Goal: Transaction & Acquisition: Purchase product/service

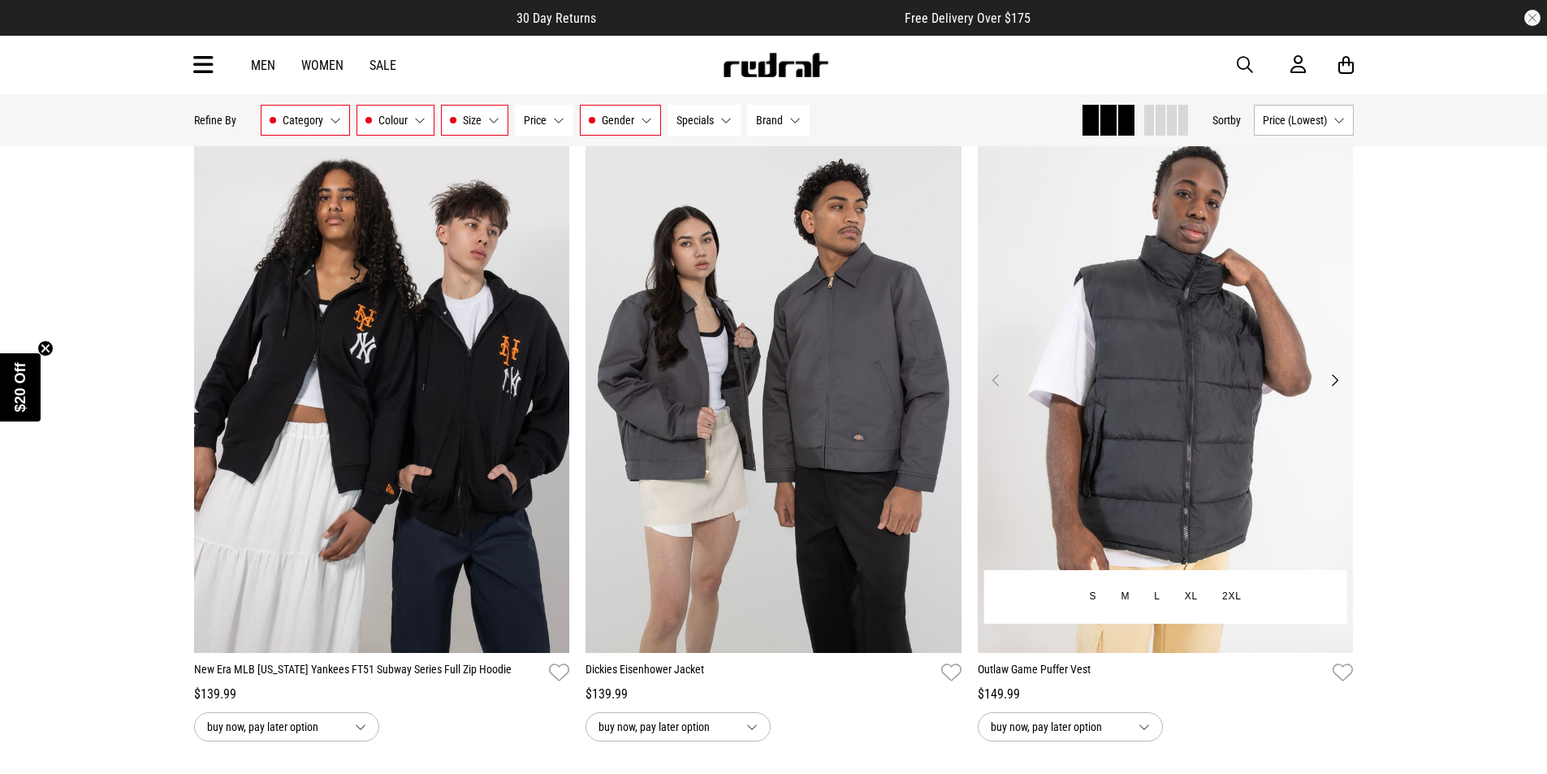
scroll to position [13721, 0]
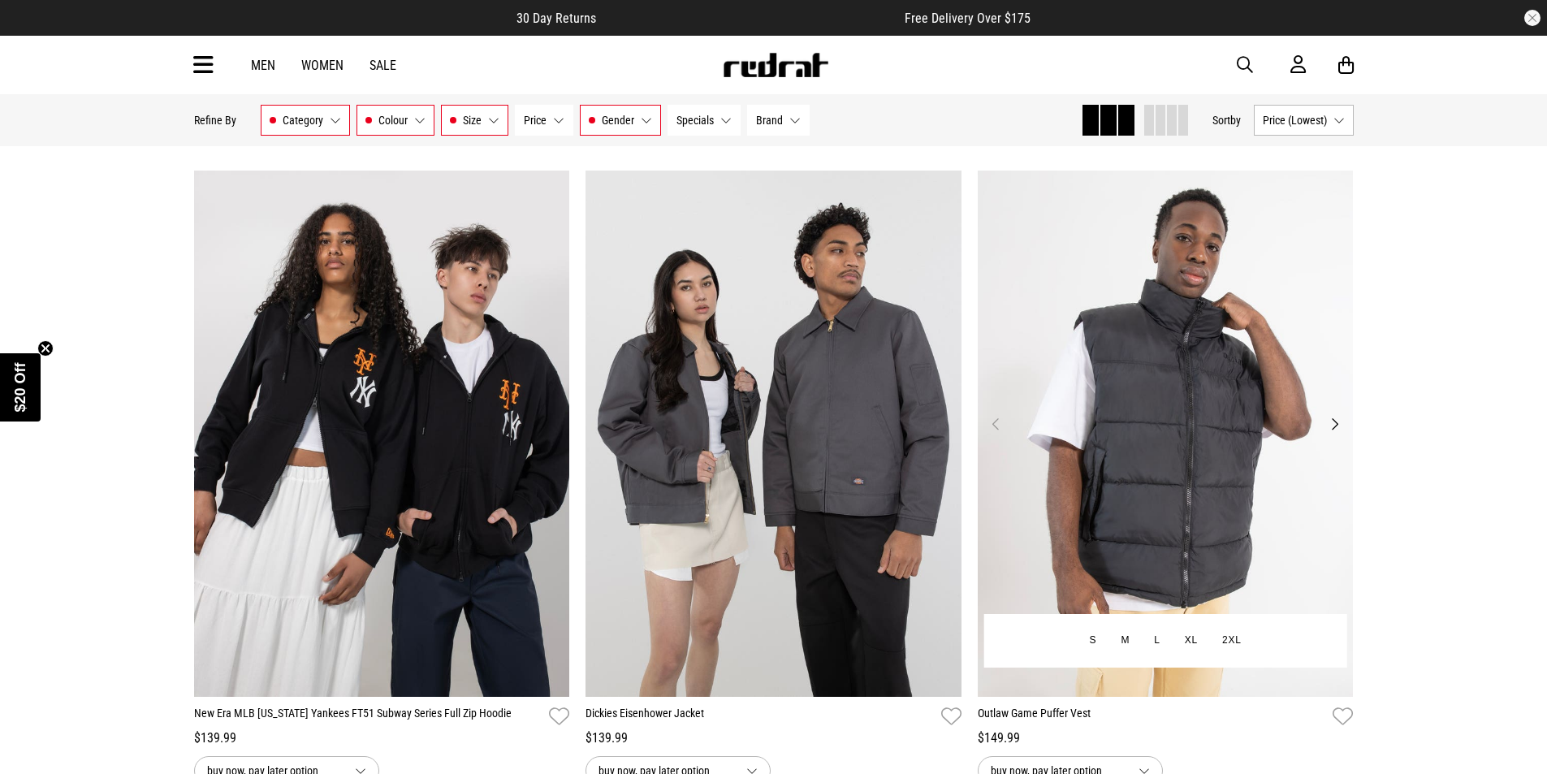
click at [1163, 410] on img at bounding box center [1166, 433] width 376 height 526
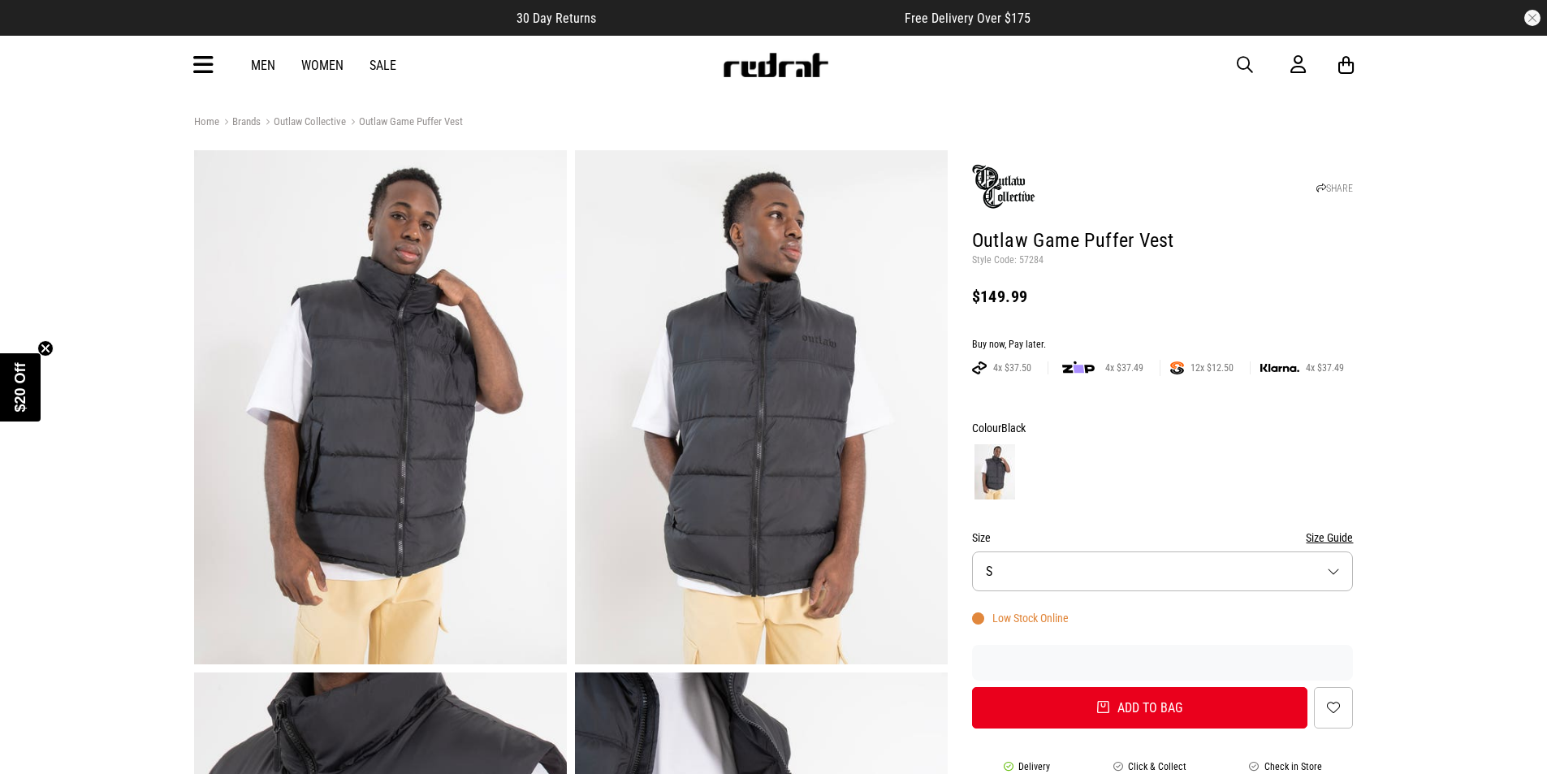
click at [1245, 63] on span "button" at bounding box center [1245, 64] width 16 height 19
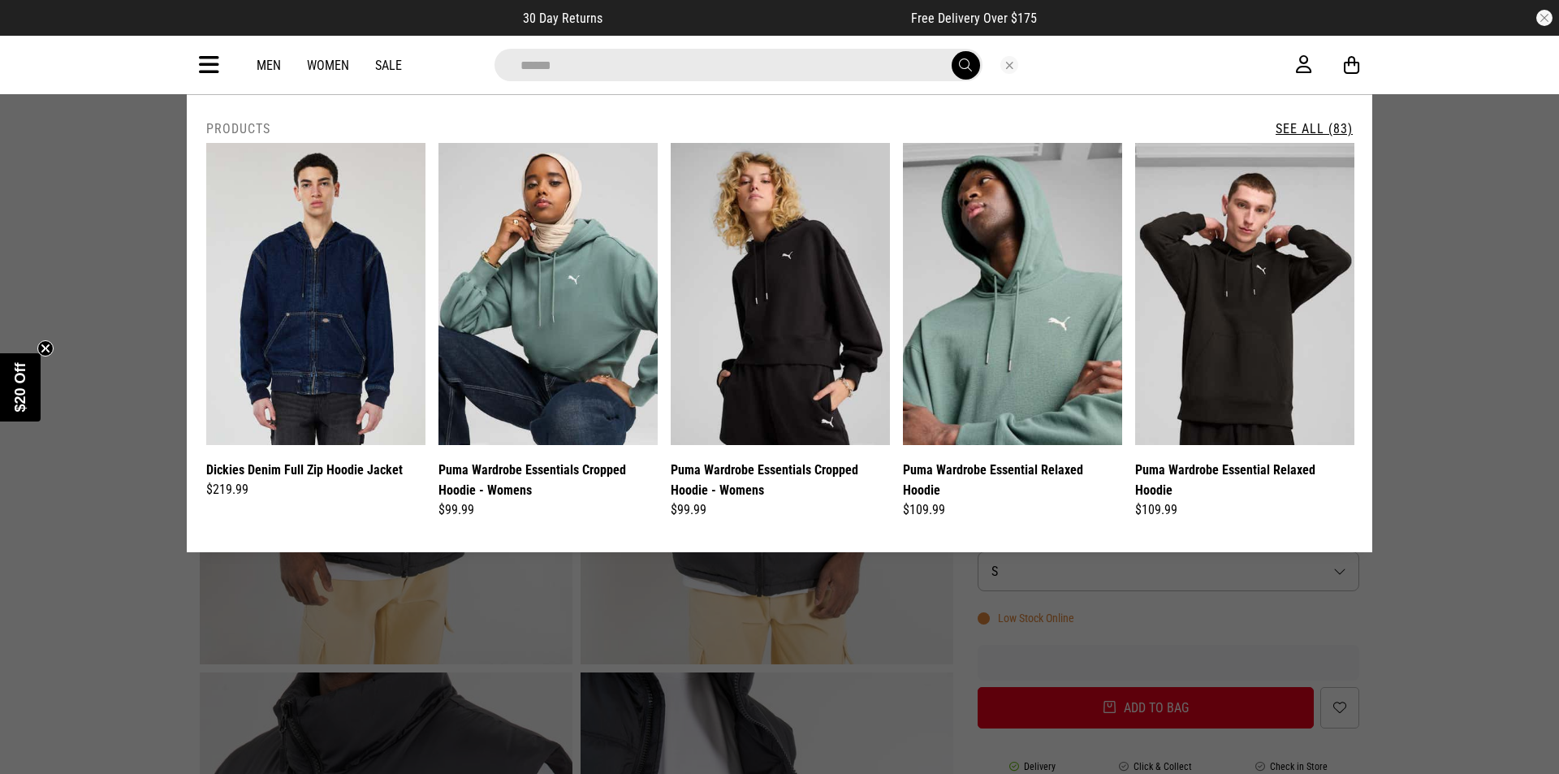
type input "******"
click at [952, 51] on button "submit" at bounding box center [966, 65] width 28 height 28
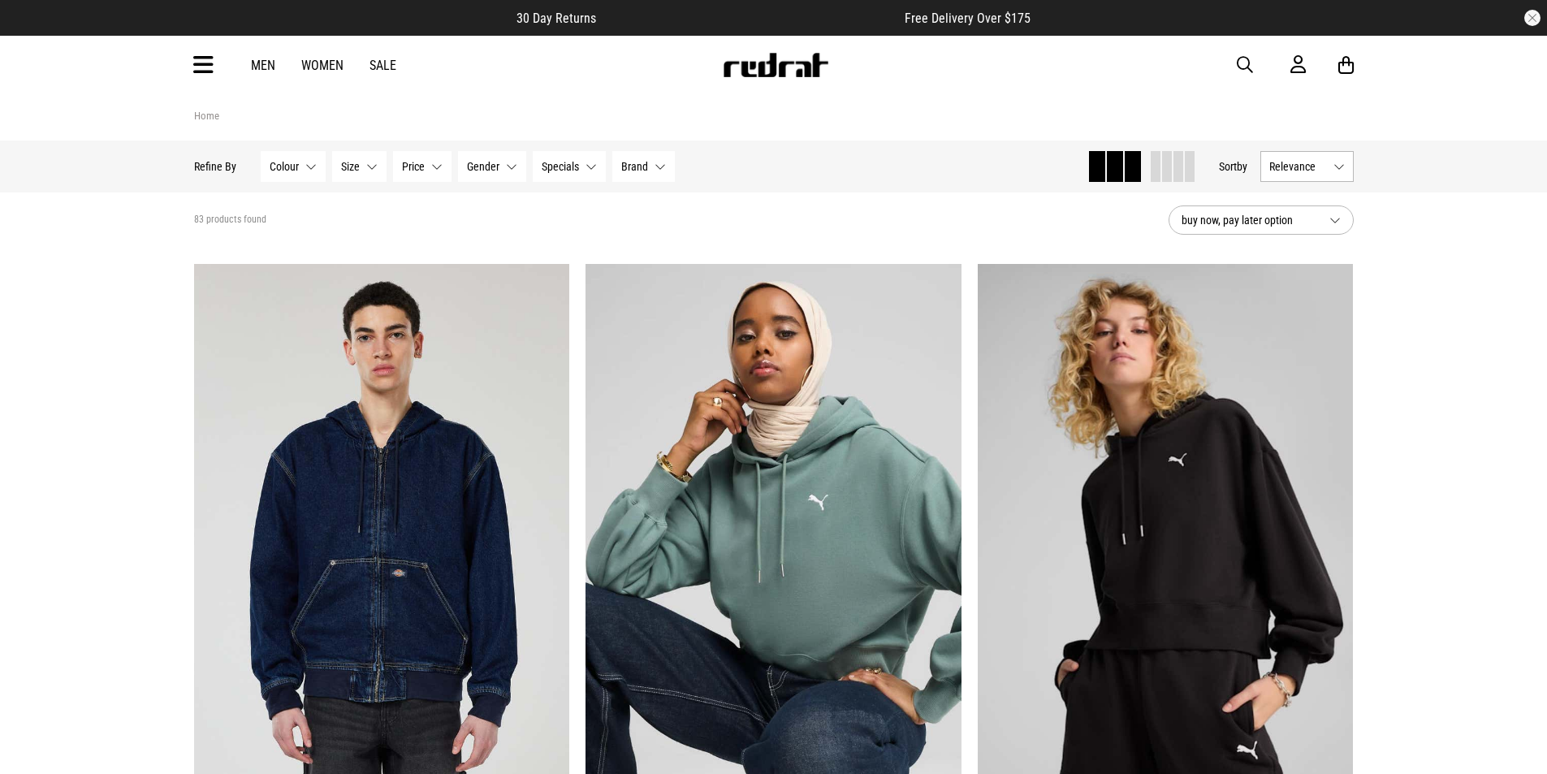
click at [1329, 165] on button "Relevance" at bounding box center [1306, 166] width 93 height 31
click at [1309, 251] on li "Price (Lowest)" at bounding box center [1307, 256] width 92 height 30
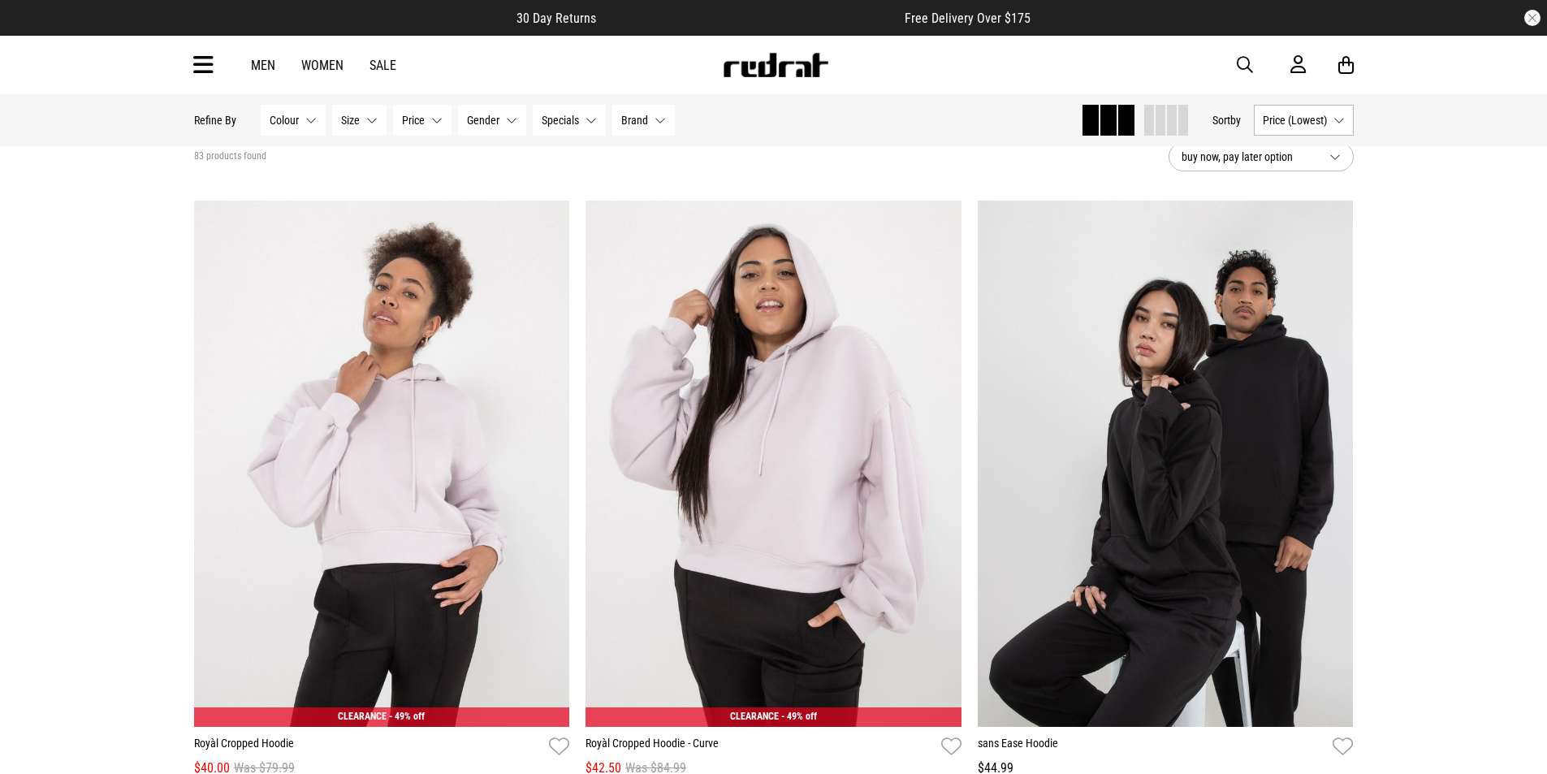
scroll to position [81, 0]
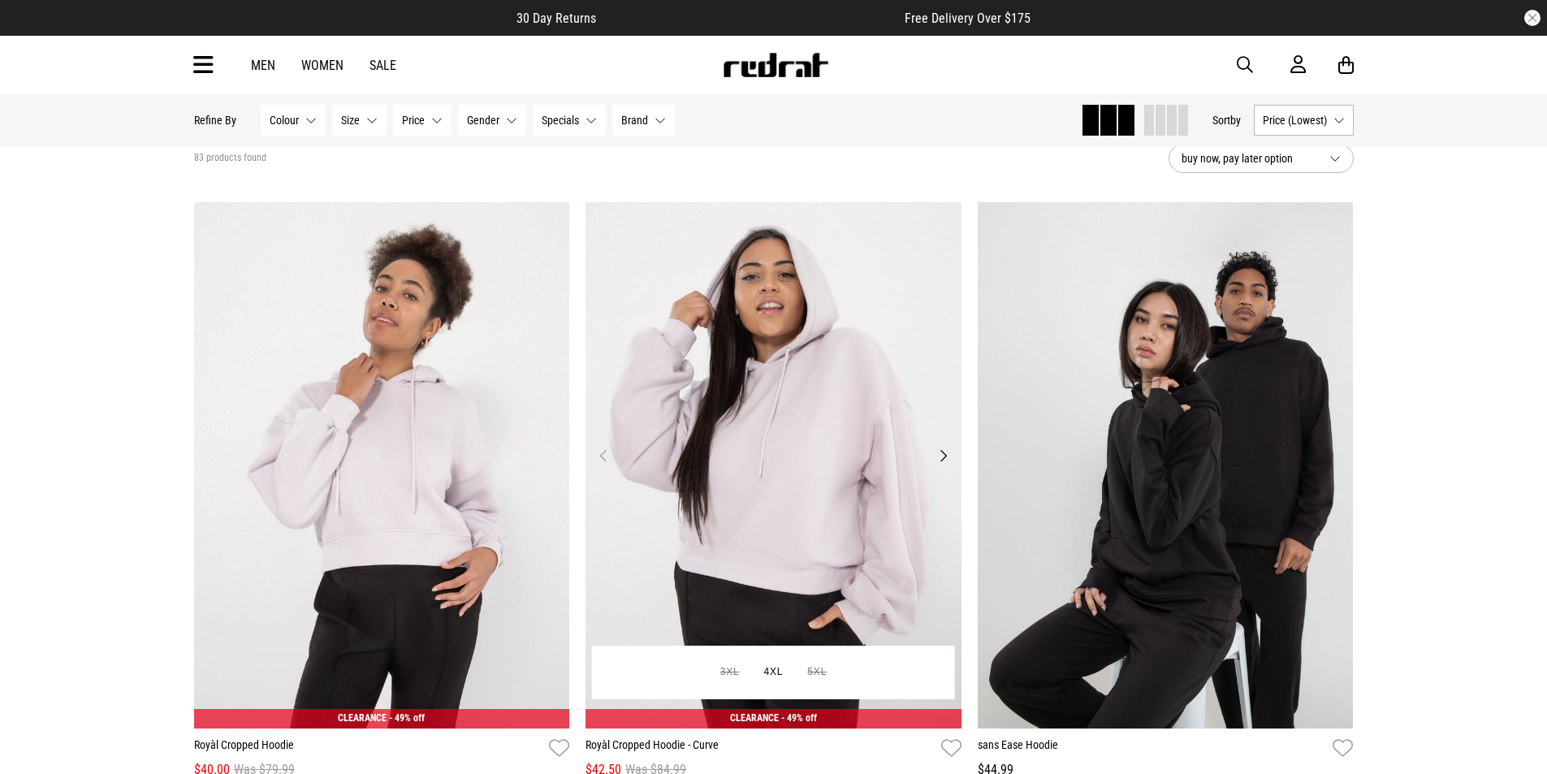
click at [792, 466] on img at bounding box center [773, 465] width 376 height 526
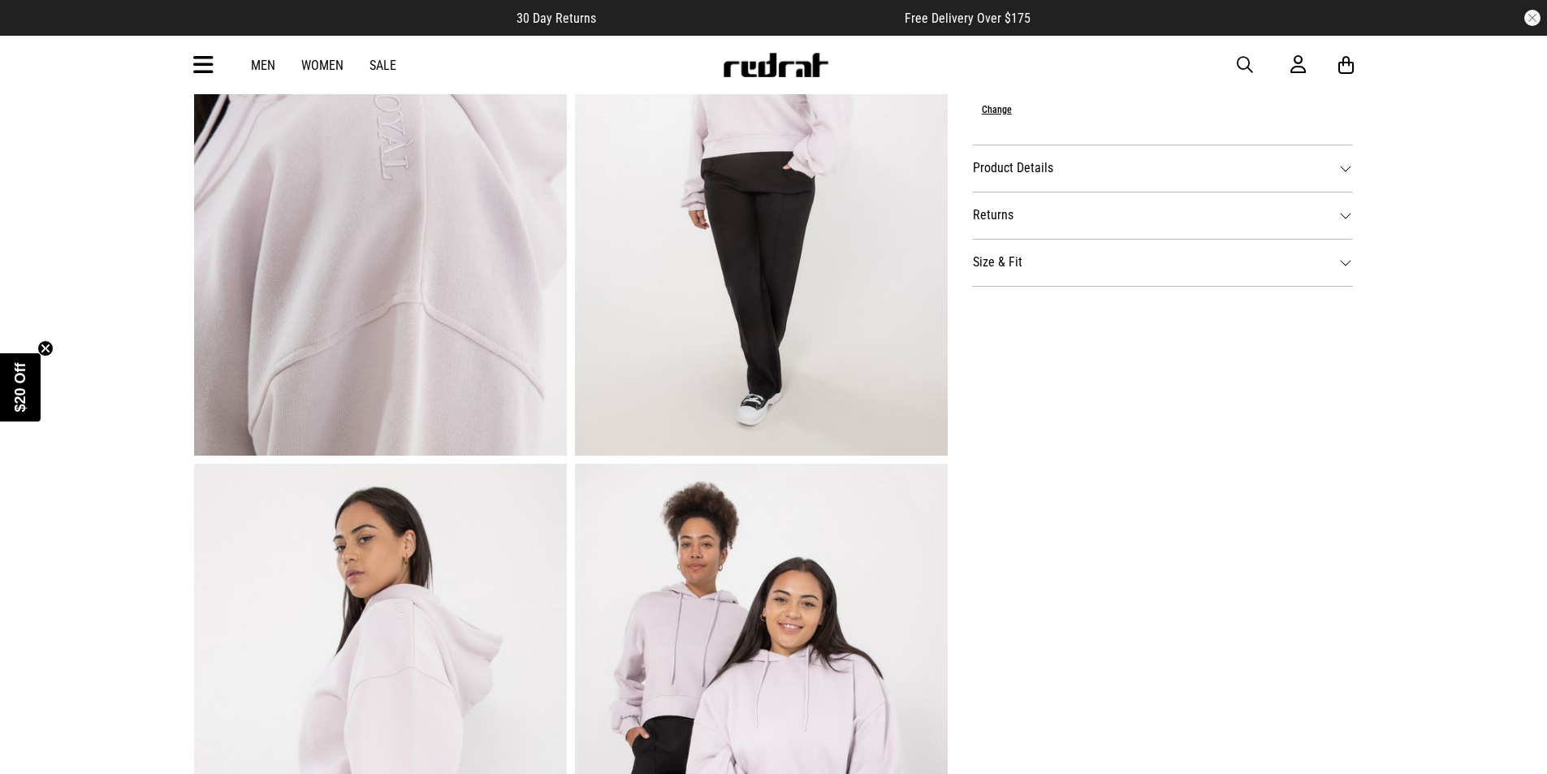
scroll to position [406, 0]
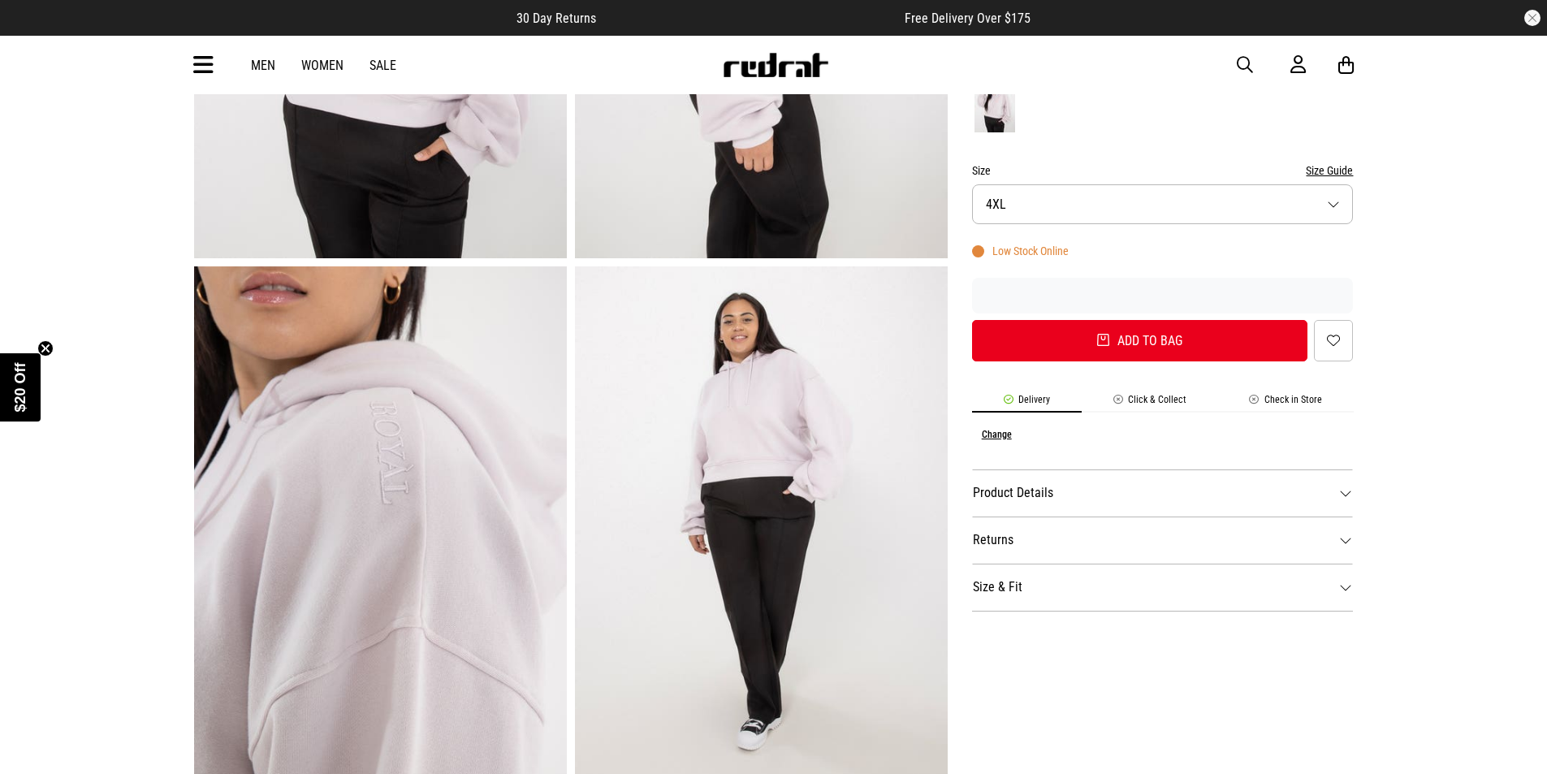
click at [1331, 211] on button "Size 4XL" at bounding box center [1163, 204] width 382 height 40
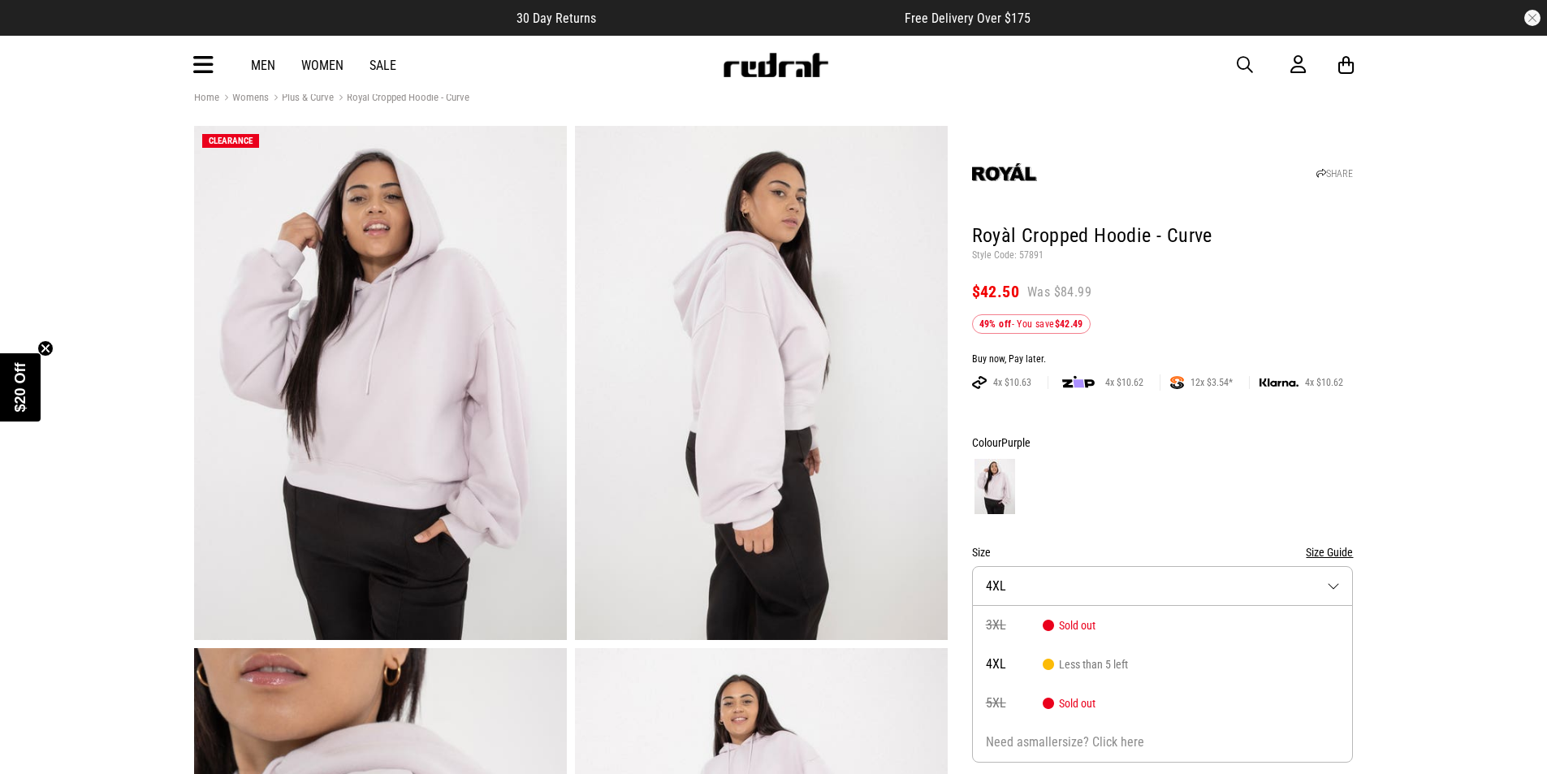
scroll to position [0, 0]
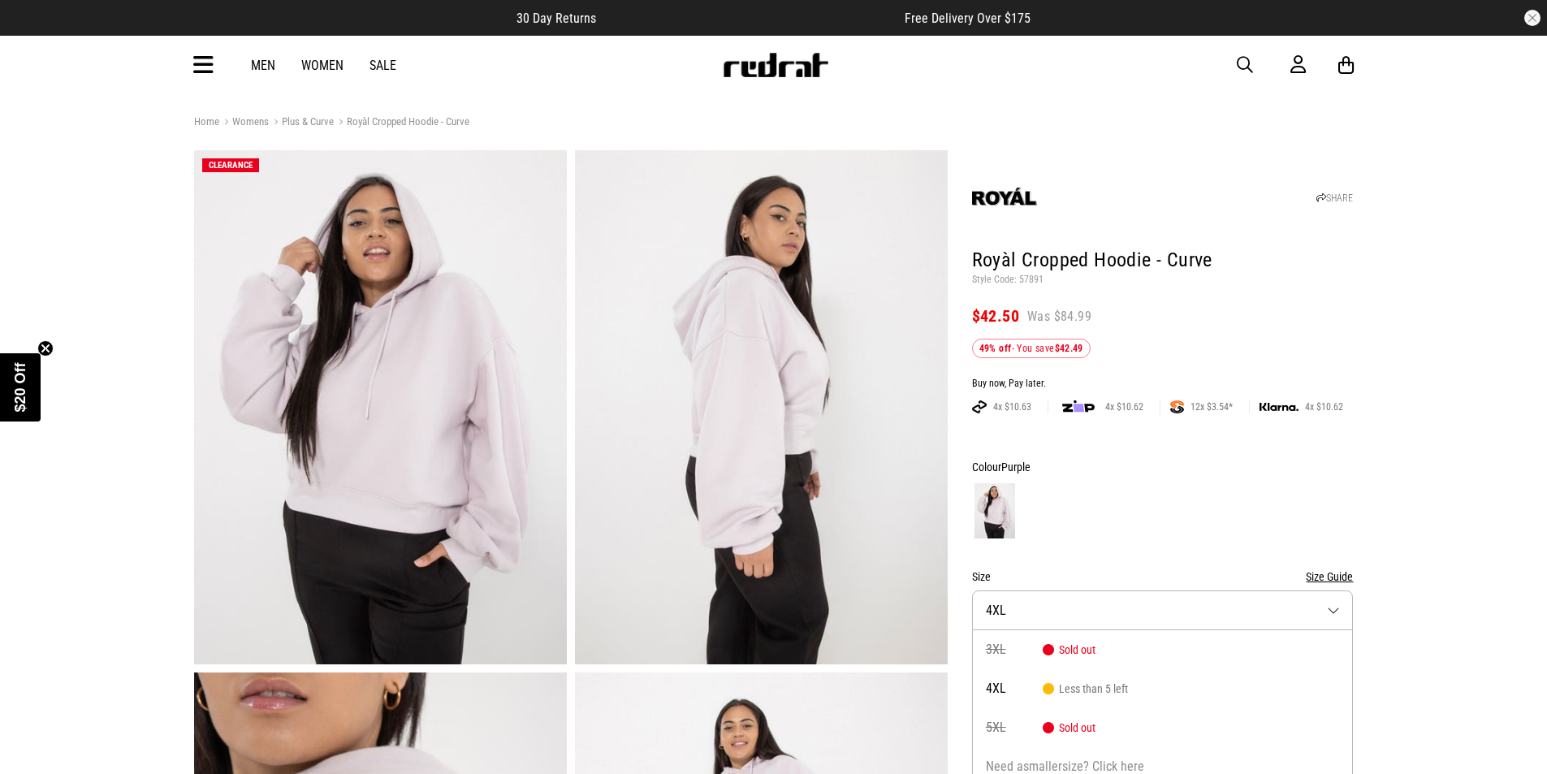
click at [763, 347] on img at bounding box center [761, 407] width 373 height 514
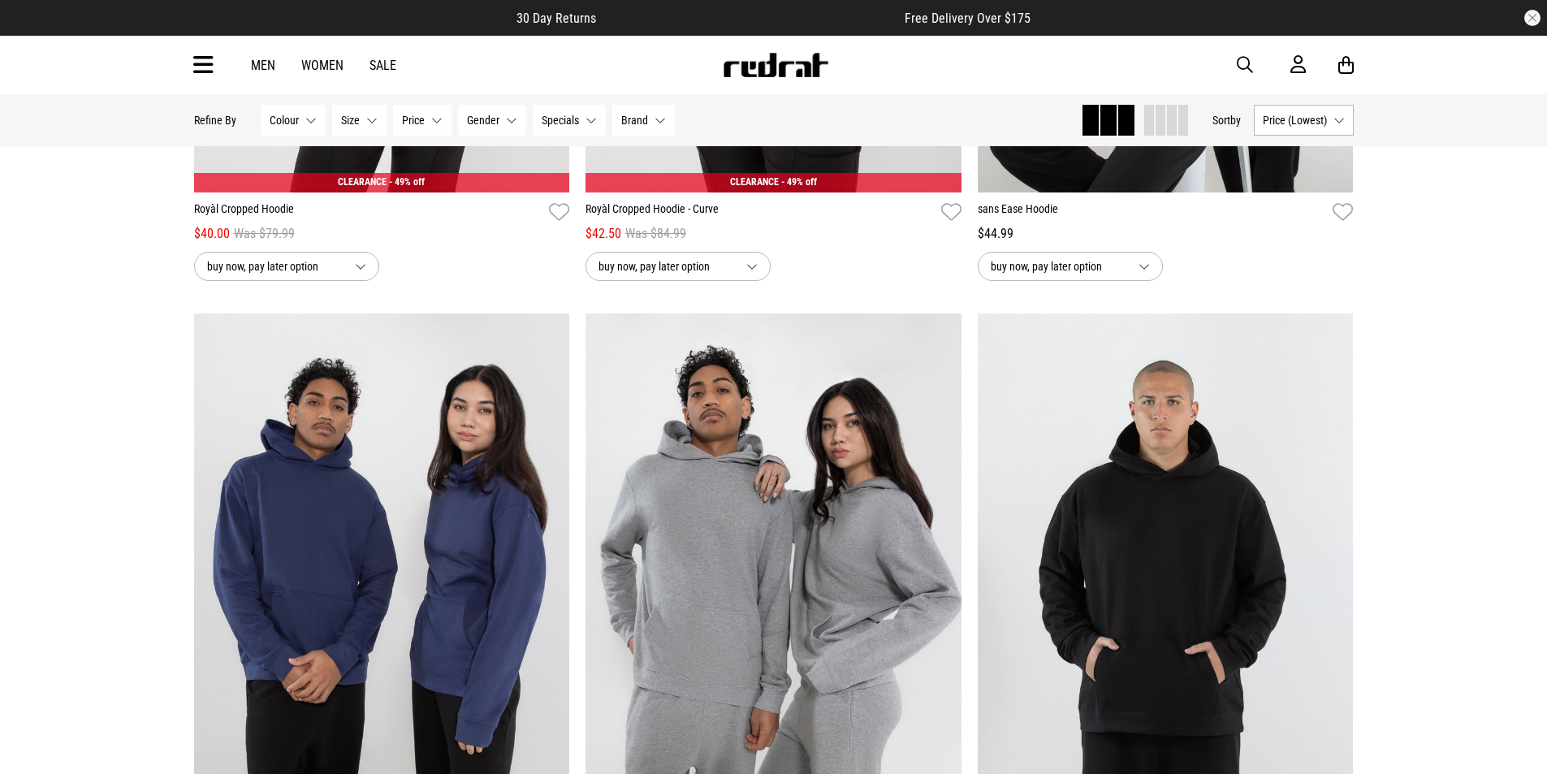
scroll to position [615, 0]
